Goal: Transaction & Acquisition: Purchase product/service

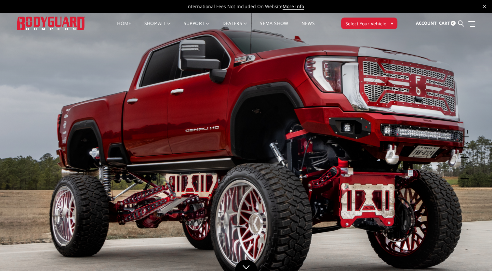
click at [9, 143] on img at bounding box center [246, 151] width 492 height 277
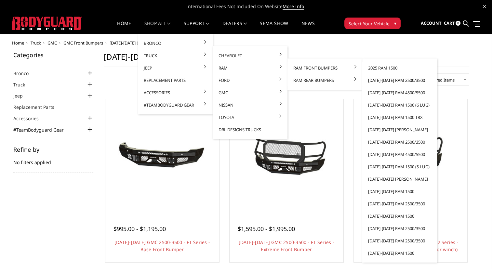
click at [385, 83] on link "[DATE]-[DATE] Ram 2500/3500" at bounding box center [400, 80] width 70 height 12
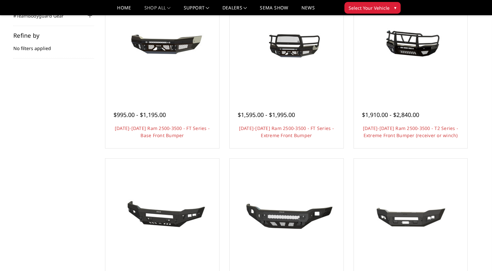
scroll to position [176, 0]
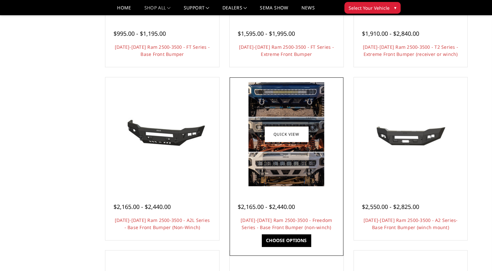
click at [274, 162] on img at bounding box center [287, 134] width 76 height 104
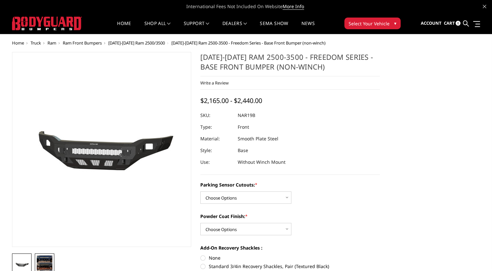
click at [48, 257] on img at bounding box center [45, 266] width 16 height 21
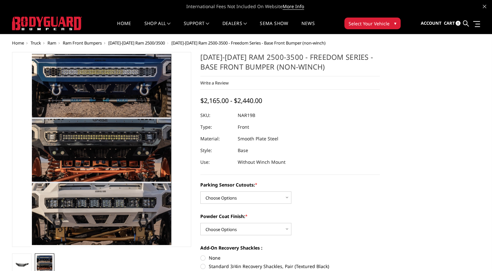
click at [46, 260] on img at bounding box center [45, 266] width 16 height 21
click at [276, 196] on select "Choose Options No - Without Parking Sensor Cutouts Yes - With Parking Sensor Cu…" at bounding box center [245, 198] width 91 height 12
select select "2718"
click at [200, 192] on select "Choose Options No - Without Parking Sensor Cutouts Yes - With Parking Sensor Cu…" at bounding box center [245, 198] width 91 height 12
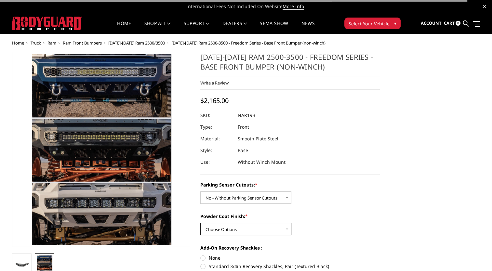
click at [262, 230] on select "Choose Options Bare Metal Texture Black Powder Coat" at bounding box center [245, 229] width 91 height 12
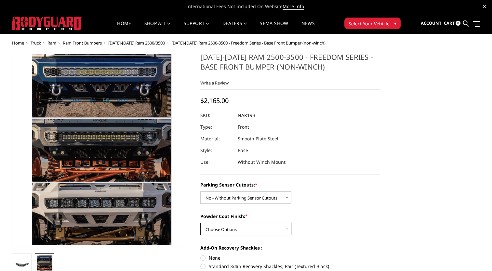
select select "2720"
click at [200, 223] on select "Choose Options Bare Metal Texture Black Powder Coat" at bounding box center [245, 229] width 91 height 12
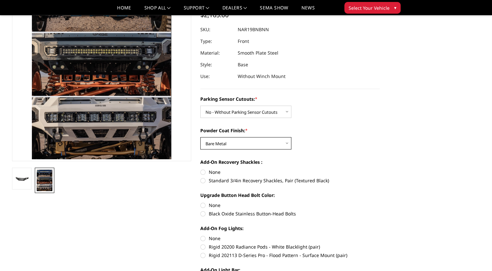
scroll to position [111, 0]
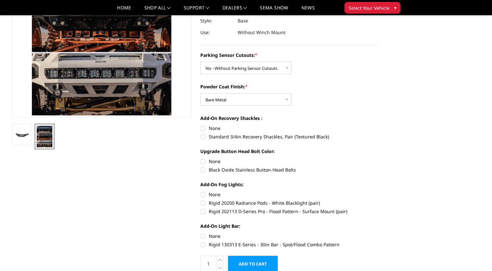
click at [201, 128] on label "None" at bounding box center [290, 128] width 180 height 7
click at [201, 125] on input "None" at bounding box center [200, 125] width 0 height 0
radio input "true"
click at [202, 162] on label "None" at bounding box center [290, 161] width 180 height 7
click at [201, 158] on input "None" at bounding box center [200, 158] width 0 height 0
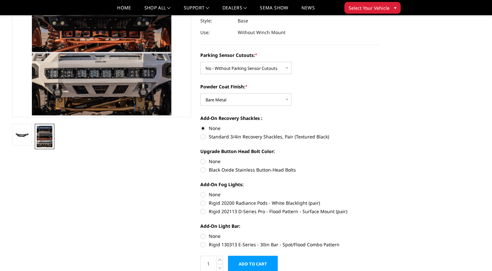
radio input "true"
click at [203, 196] on label "None" at bounding box center [290, 194] width 180 height 7
click at [201, 192] on input "None" at bounding box center [200, 191] width 0 height 0
radio input "true"
click at [201, 236] on label "None" at bounding box center [290, 236] width 180 height 7
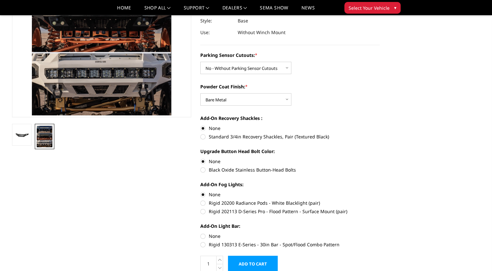
click at [201, 233] on input "None" at bounding box center [200, 233] width 0 height 0
radio input "true"
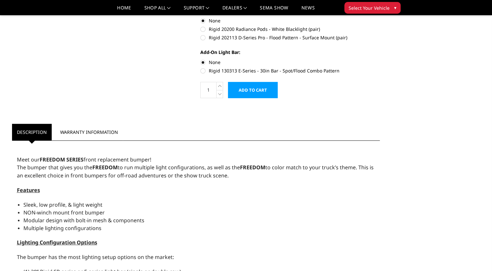
scroll to position [252, 0]
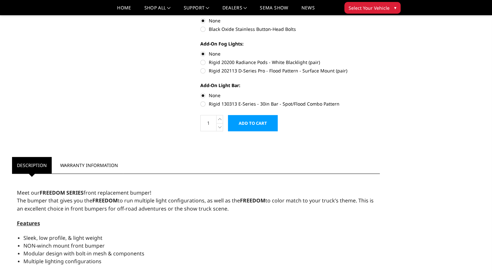
click at [264, 121] on input "Add to Cart" at bounding box center [253, 123] width 50 height 16
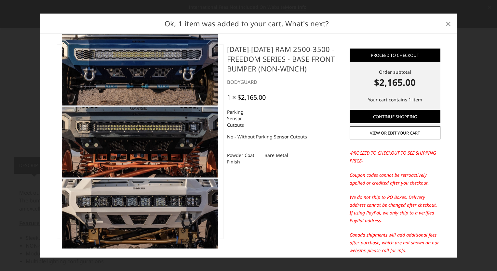
click at [451, 22] on link "×" at bounding box center [448, 23] width 10 height 10
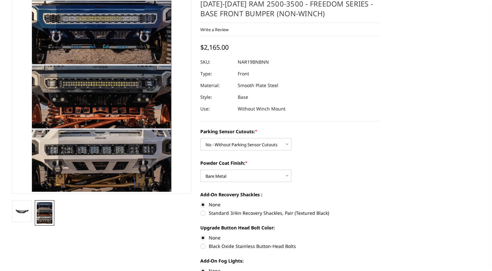
scroll to position [0, 0]
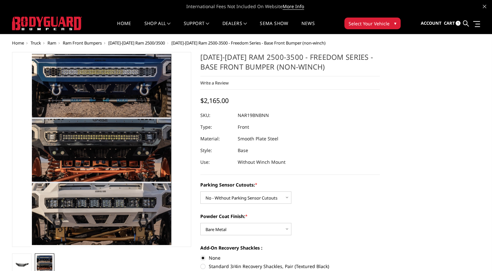
click at [126, 43] on span "[DATE]-[DATE] Ram 2500/3500" at bounding box center [136, 43] width 57 height 6
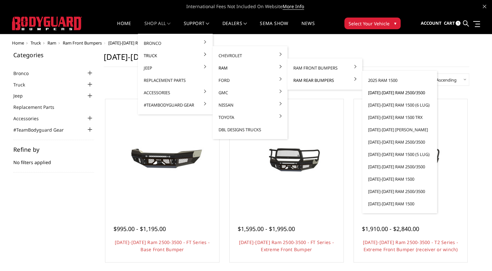
click at [385, 92] on link "[DATE]-[DATE] Ram 2500/3500" at bounding box center [400, 93] width 70 height 12
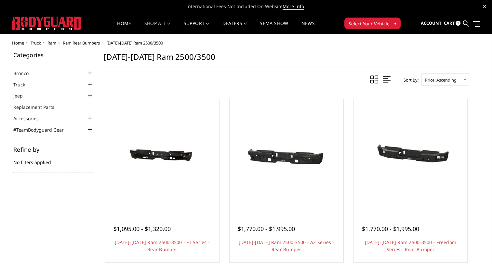
click at [450, 20] on link "Cart 1" at bounding box center [452, 24] width 17 height 18
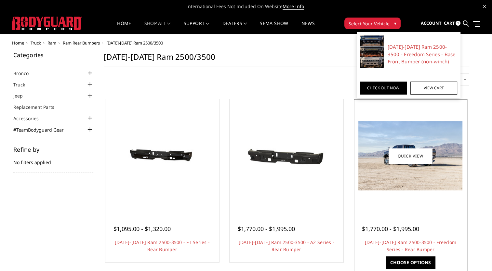
click at [403, 179] on img at bounding box center [411, 155] width 104 height 69
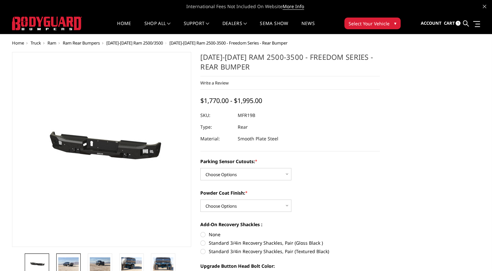
click at [67, 269] on img at bounding box center [68, 265] width 21 height 14
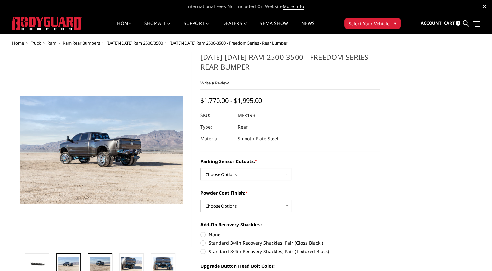
click at [96, 261] on img at bounding box center [100, 265] width 21 height 14
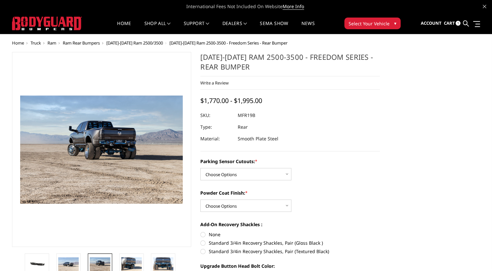
click at [96, 260] on img at bounding box center [100, 265] width 21 height 14
click at [127, 263] on img at bounding box center [131, 265] width 21 height 14
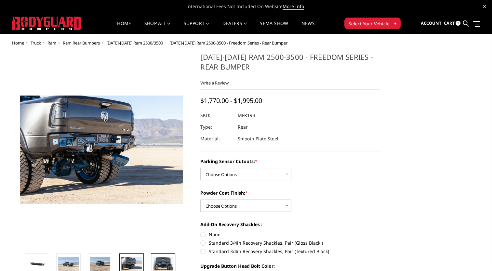
click at [166, 260] on img at bounding box center [163, 265] width 21 height 14
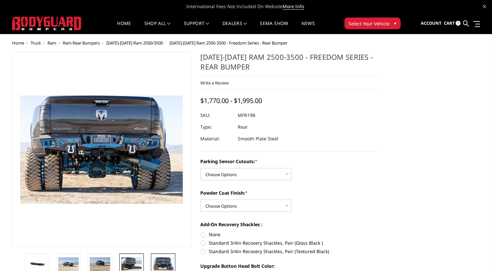
click at [133, 260] on img at bounding box center [131, 265] width 21 height 14
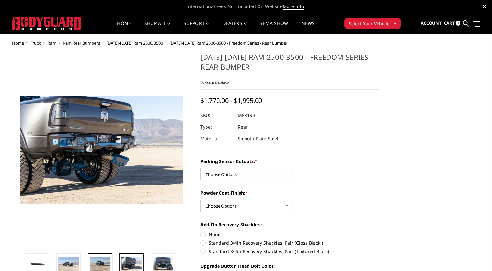
click at [111, 261] on link at bounding box center [100, 265] width 24 height 22
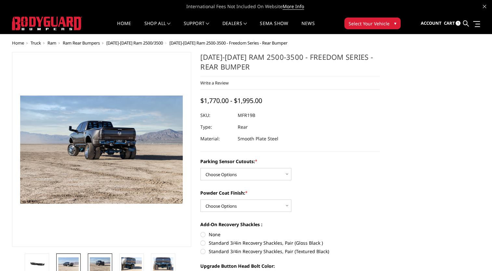
click at [73, 261] on img at bounding box center [68, 265] width 21 height 14
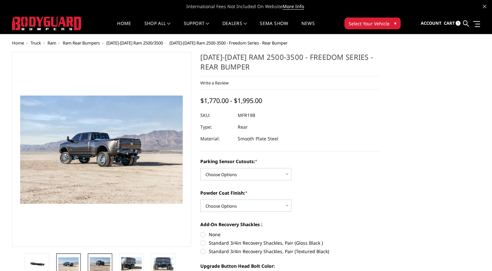
click at [98, 260] on img at bounding box center [100, 265] width 21 height 14
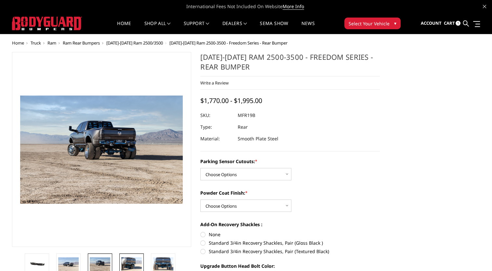
click at [133, 258] on img at bounding box center [131, 265] width 21 height 14
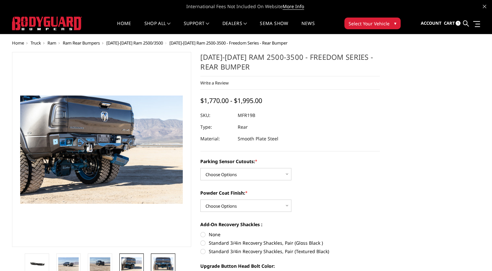
click at [158, 262] on img at bounding box center [163, 265] width 21 height 14
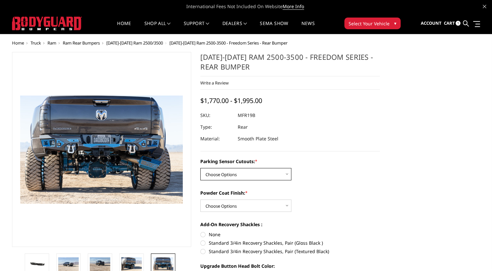
click at [235, 175] on select "Choose Options No - Without Parking Sensor Cutouts Yes - With Parking Sensor Cu…" at bounding box center [245, 174] width 91 height 12
select select "2709"
click at [200, 168] on select "Choose Options No - Without Parking Sensor Cutouts Yes - With Parking Sensor Cu…" at bounding box center [245, 174] width 91 height 12
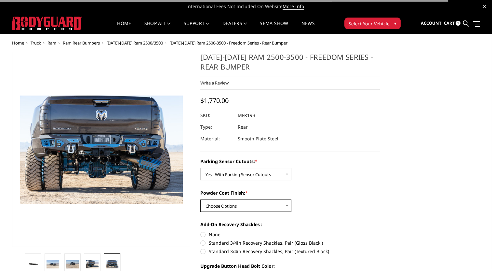
click at [233, 206] on select "Choose Options Bare Metal Texture Black Powder Coat" at bounding box center [245, 206] width 91 height 12
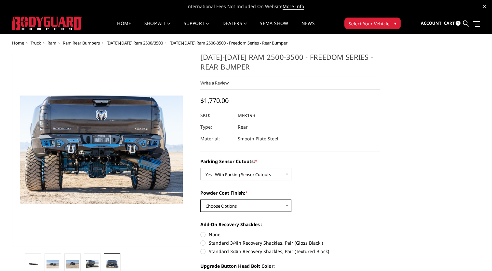
select select "2710"
click at [200, 200] on select "Choose Options Bare Metal Texture Black Powder Coat" at bounding box center [245, 206] width 91 height 12
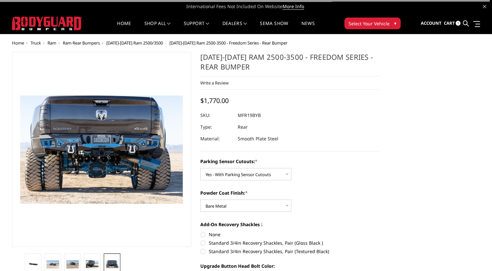
click at [211, 235] on label "None" at bounding box center [290, 234] width 180 height 7
click at [201, 232] on input "None" at bounding box center [200, 231] width 0 height 0
radio input "true"
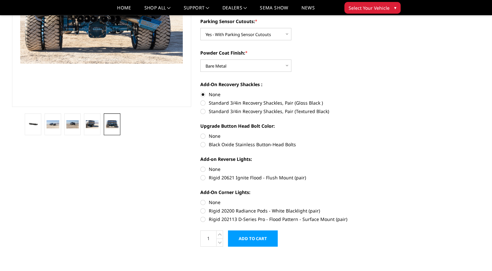
scroll to position [124, 0]
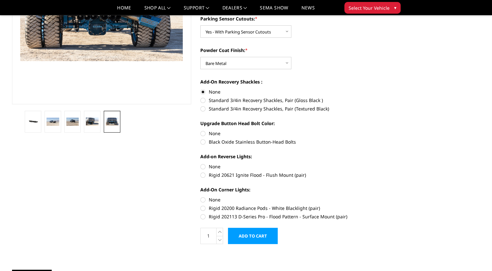
click at [206, 132] on label "None" at bounding box center [290, 133] width 180 height 7
click at [201, 130] on input "None" at bounding box center [200, 130] width 0 height 0
radio input "true"
click at [202, 165] on label "None" at bounding box center [290, 166] width 180 height 7
click at [201, 164] on input "None" at bounding box center [200, 163] width 0 height 0
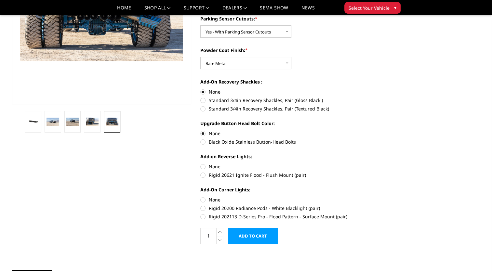
radio input "true"
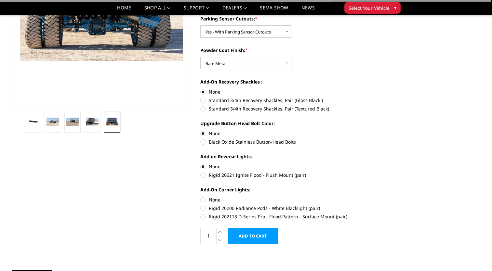
click at [203, 203] on label "None" at bounding box center [290, 200] width 180 height 7
click at [201, 197] on input "None" at bounding box center [200, 197] width 0 height 0
radio input "true"
click at [249, 237] on input "Add to Cart" at bounding box center [253, 236] width 50 height 16
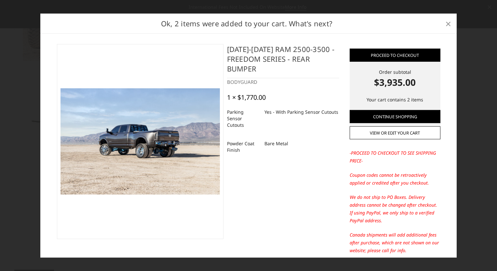
click at [450, 27] on span "×" at bounding box center [449, 23] width 6 height 14
